Goal: Transaction & Acquisition: Purchase product/service

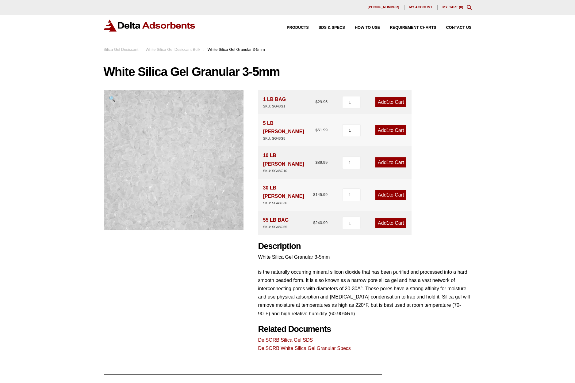
click at [381, 101] on link "Add 1 to Cart" at bounding box center [390, 102] width 31 height 10
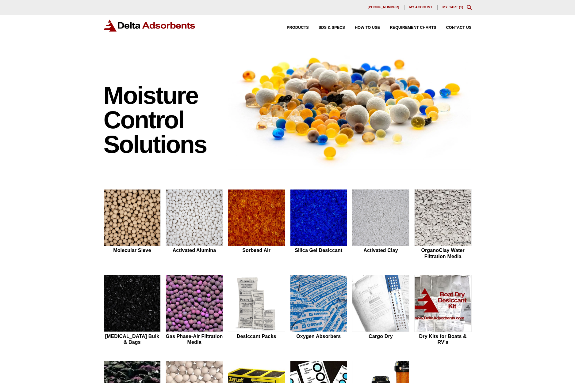
click at [453, 6] on link "My Cart ( 1 )" at bounding box center [452, 7] width 21 height 4
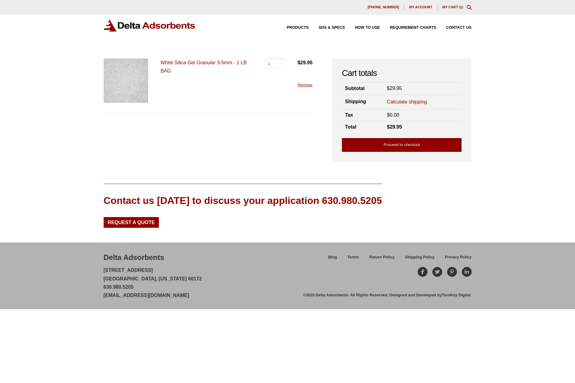
click at [397, 146] on link "Proceed to checkout" at bounding box center [402, 145] width 120 height 14
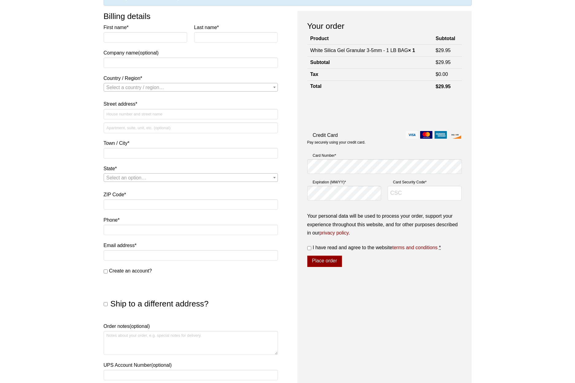
scroll to position [67, 0]
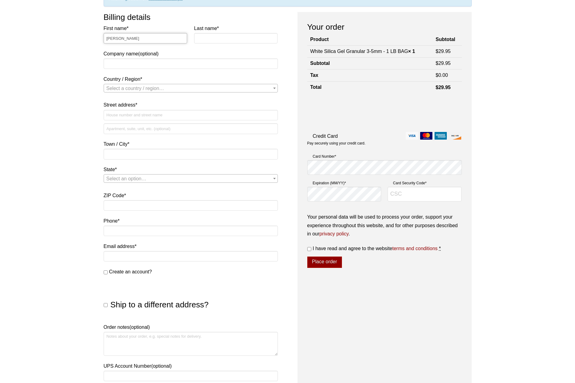
type input "Allen"
type input "Phillips"
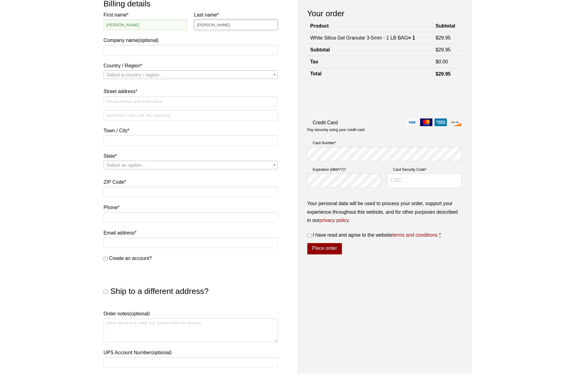
scroll to position [82, 0]
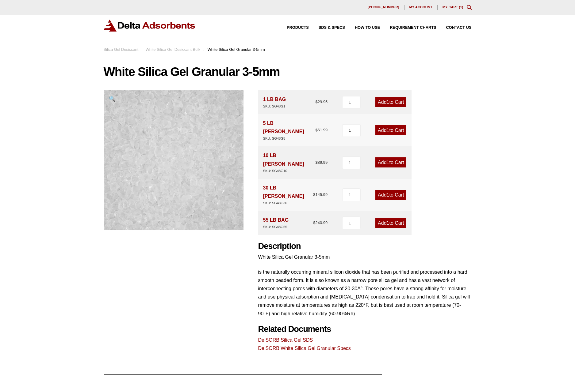
click at [385, 125] on link "Add 1 to Cart" at bounding box center [390, 130] width 31 height 10
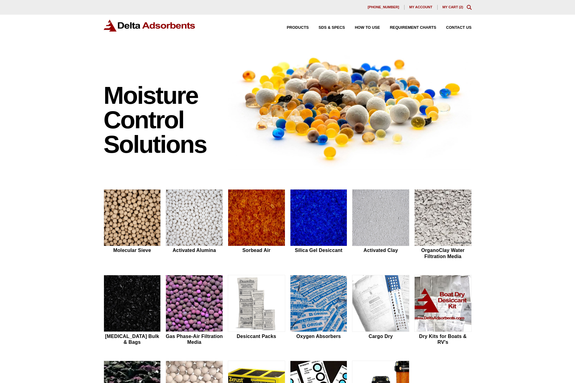
click at [445, 7] on link "My Cart ( 2 )" at bounding box center [452, 7] width 21 height 4
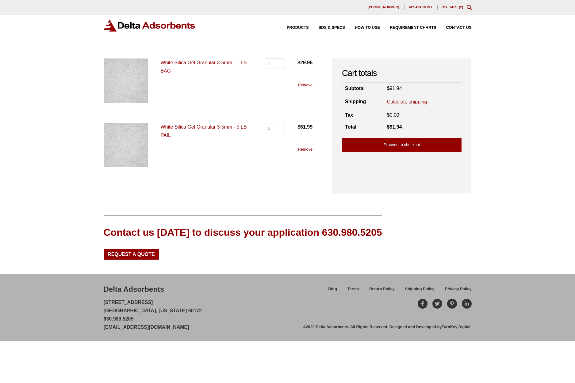
click at [306, 85] on link "Remove" at bounding box center [305, 85] width 15 height 5
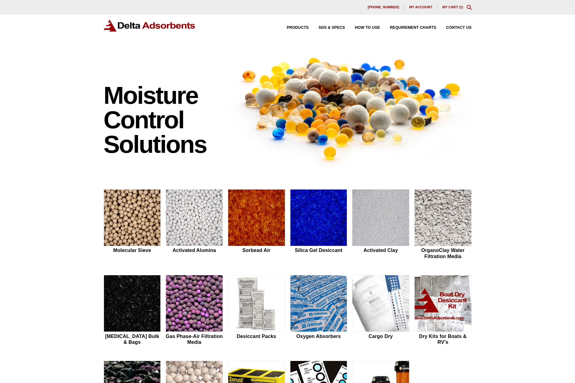
click at [454, 6] on link "My Cart ( 1 )" at bounding box center [452, 7] width 21 height 4
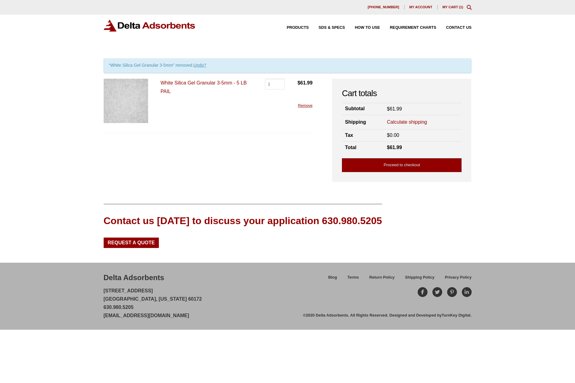
click at [413, 163] on link "Proceed to checkout" at bounding box center [402, 165] width 120 height 14
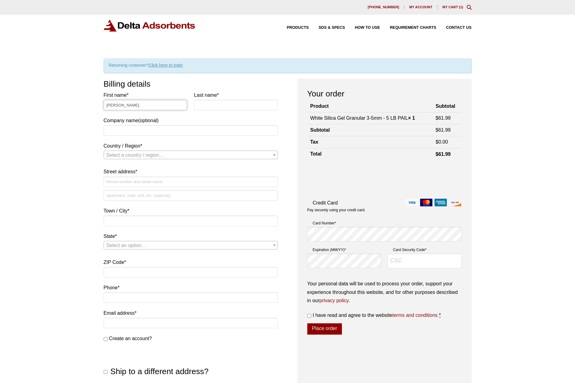
type input "Allen"
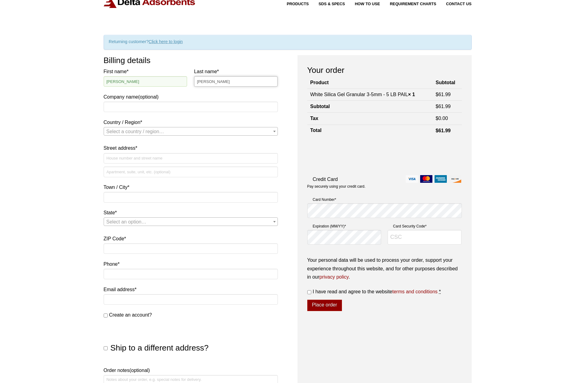
scroll to position [30, 0]
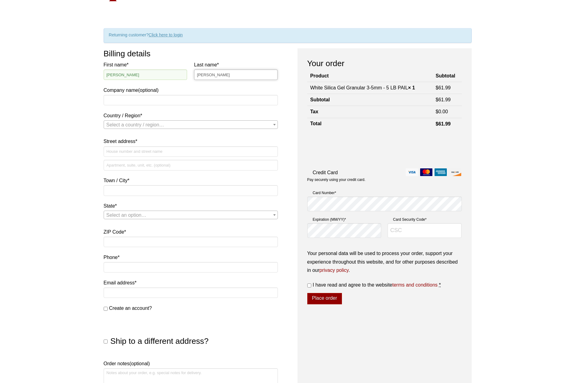
type input "Phillips"
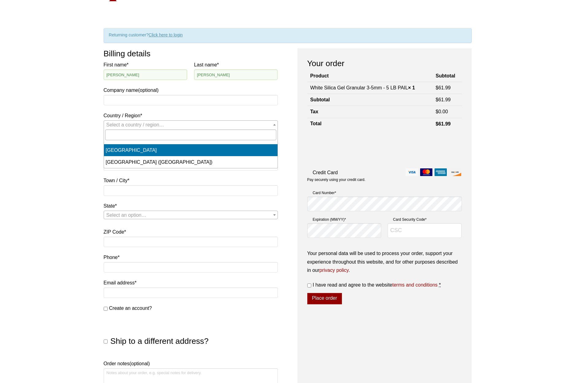
click at [129, 122] on span "Select a country / region…" at bounding box center [135, 124] width 58 height 5
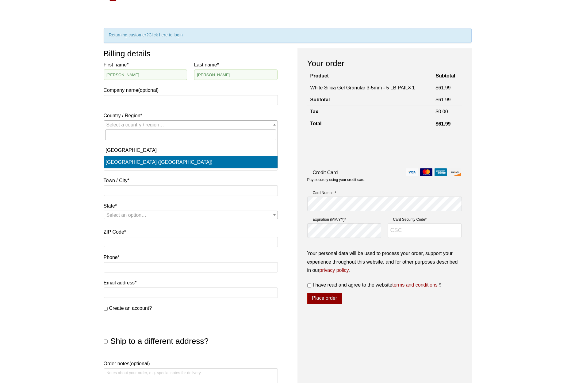
select select "US"
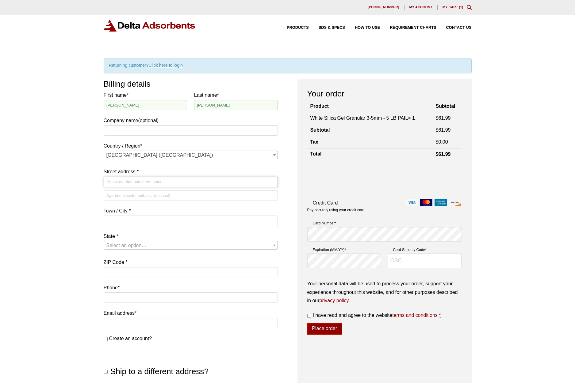
scroll to position [0, 0]
click at [457, 26] on span "Contact Us" at bounding box center [458, 28] width 25 height 4
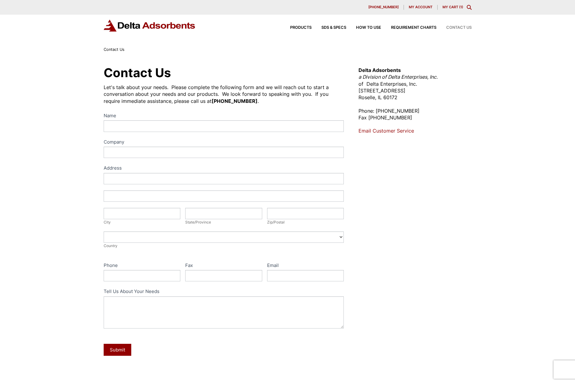
click at [436, 87] on p "Delta Adsorbents a Division of Delta Enterprises, Inc. of Delta Enterprises, In…" at bounding box center [414, 84] width 113 height 34
click at [444, 5] on link "My Cart ( 1 )" at bounding box center [452, 7] width 21 height 4
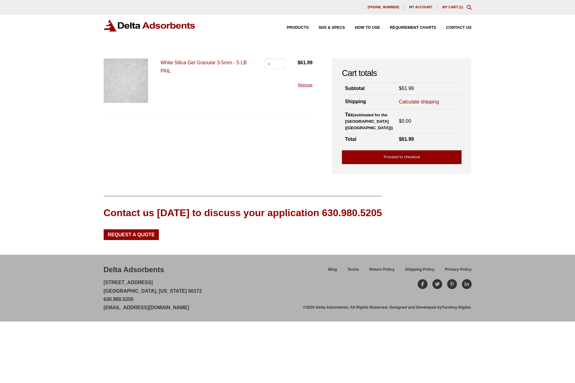
click at [382, 157] on link "Proceed to checkout" at bounding box center [402, 157] width 120 height 14
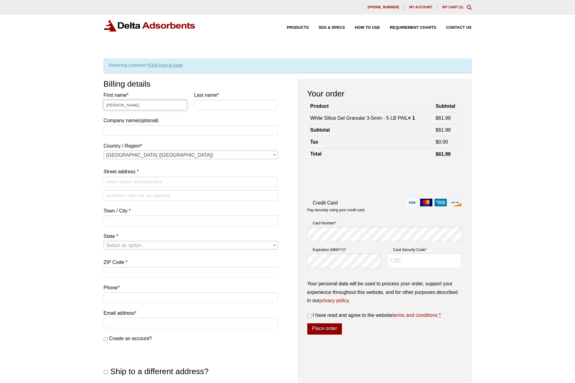
type input "Allen"
type input "Phillips"
type input "[STREET_ADDRESS]"
type input "Coventry"
click at [152, 243] on span "Select an option…" at bounding box center [190, 245] width 173 height 9
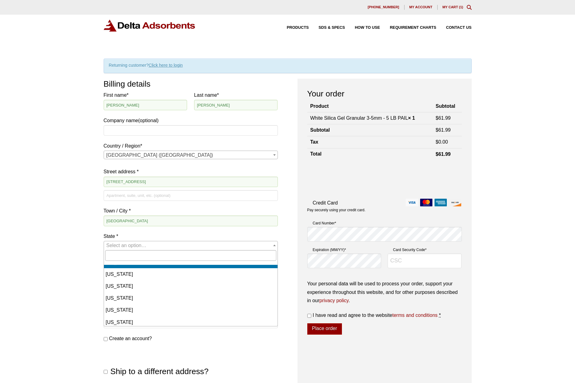
scroll to position [72, 0]
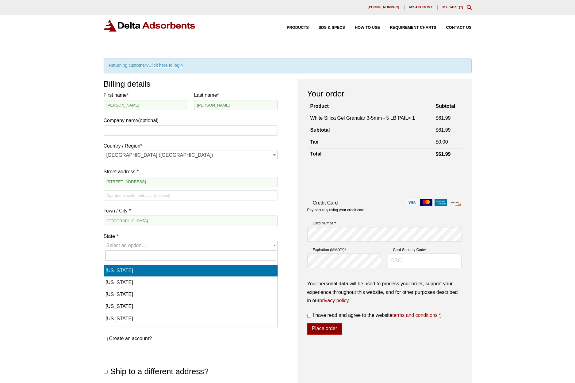
select select "CT"
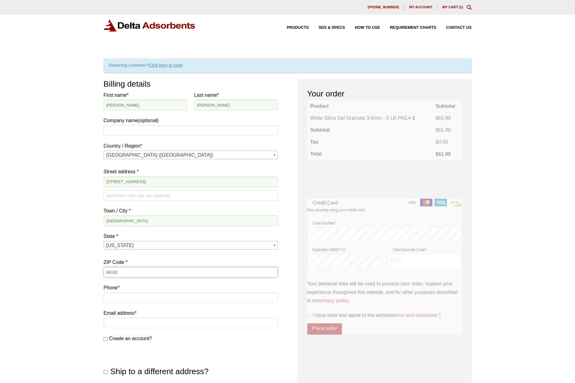
drag, startPoint x: 121, startPoint y: 271, endPoint x: 97, endPoint y: 268, distance: 23.8
click at [98, 268] on div "Our website has detected that you are using an outdated browser that will preve…" at bounding box center [287, 301] width 575 height 602
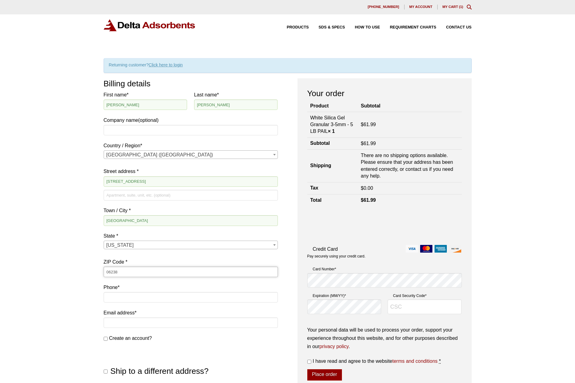
scroll to position [0, 0]
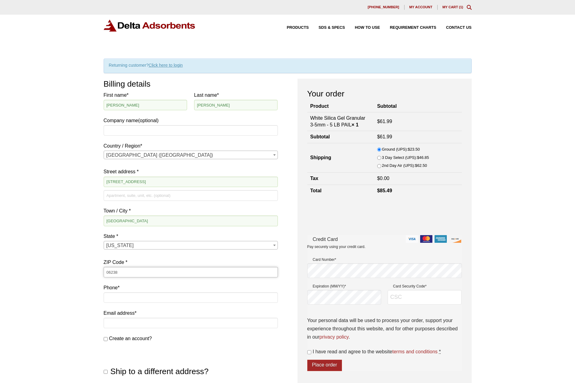
type input "06238"
click at [128, 325] on input "Email address *" at bounding box center [191, 323] width 174 height 10
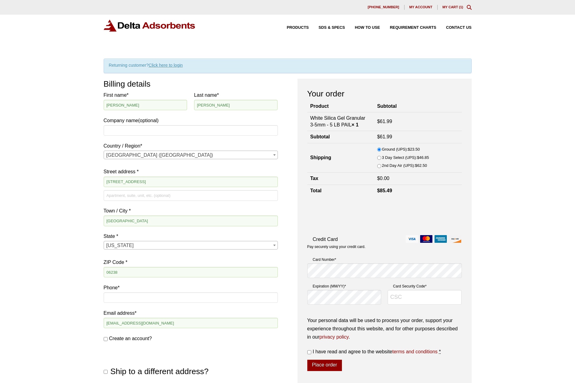
drag, startPoint x: 150, startPoint y: 324, endPoint x: 91, endPoint y: 321, distance: 58.9
click at [91, 321] on div "Our website has detected that you are using an outdated browser that will preve…" at bounding box center [287, 301] width 575 height 602
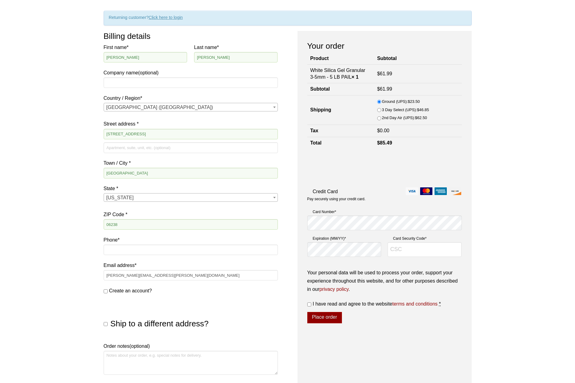
scroll to position [47, 0]
type input "[PERSON_NAME][EMAIL_ADDRESS][PERSON_NAME][DOMAIN_NAME]"
click at [105, 289] on label "Create an account?" at bounding box center [191, 292] width 174 height 8
click at [105, 291] on input "Create an account?" at bounding box center [106, 293] width 4 height 4
checkbox input "true"
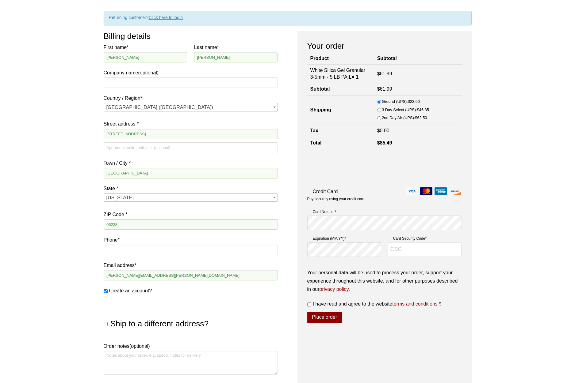
scroll to position [49, 0]
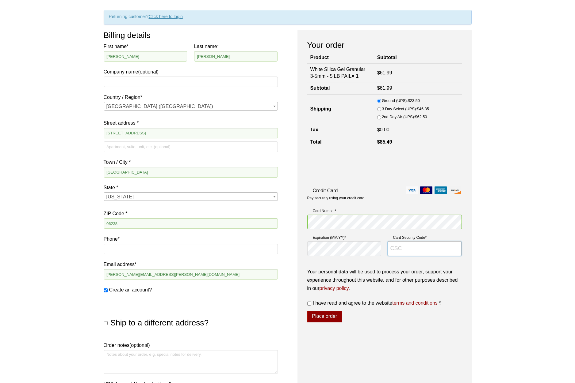
type input "116"
click at [309, 302] on input "I have read and agree to the website terms and conditions *" at bounding box center [309, 304] width 4 height 4
checkbox input "true"
click at [329, 314] on button "Place order" at bounding box center [324, 317] width 35 height 12
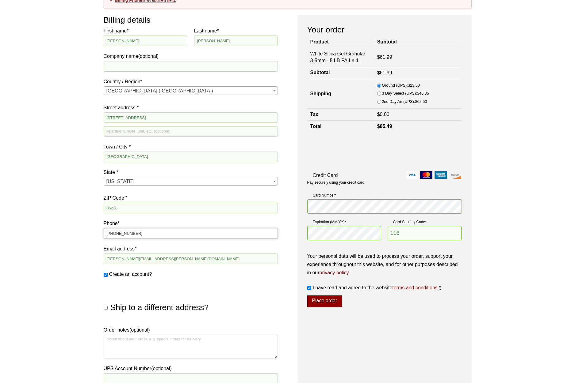
scroll to position [89, 0]
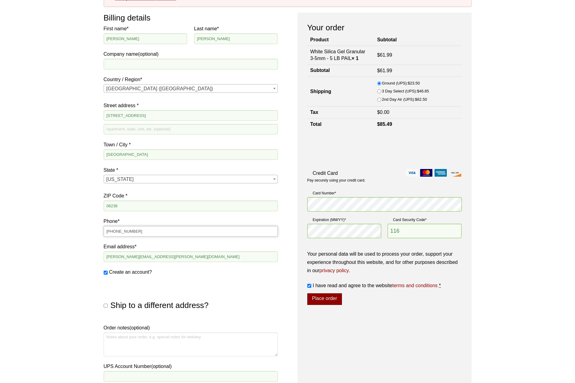
type input "[PHONE_NUMBER]"
click at [320, 294] on button "Place order" at bounding box center [324, 300] width 35 height 12
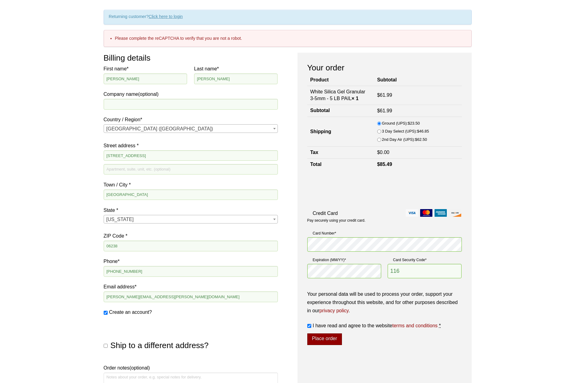
scroll to position [48, 0]
click at [323, 334] on button "Place order" at bounding box center [324, 340] width 35 height 12
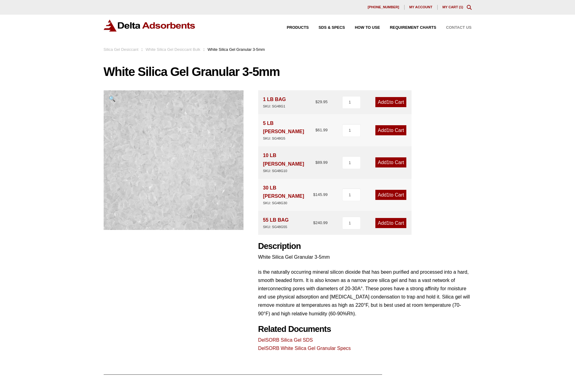
click at [454, 27] on span "Contact Us" at bounding box center [458, 28] width 25 height 4
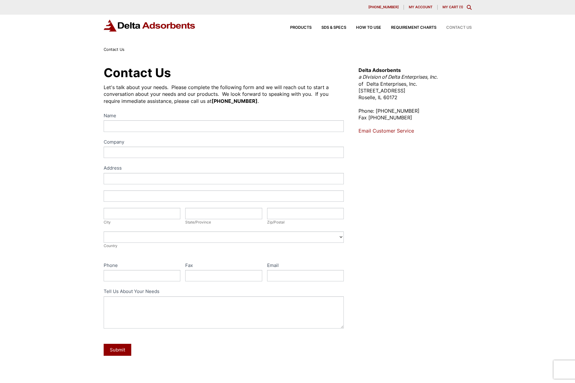
drag, startPoint x: 359, startPoint y: 97, endPoint x: 400, endPoint y: 98, distance: 41.4
click at [400, 98] on p "Delta Adsorbents a Division of Delta Enterprises, Inc. of Delta Enterprises, In…" at bounding box center [414, 84] width 113 height 34
copy p "Roselle, IL 60172"
